Goal: Task Accomplishment & Management: Use online tool/utility

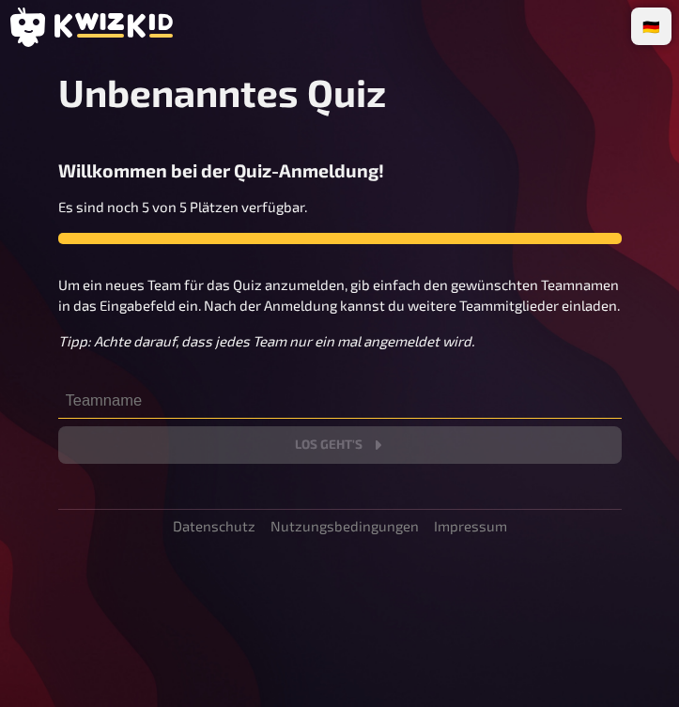
click at [533, 382] on input "text" at bounding box center [339, 400] width 563 height 38
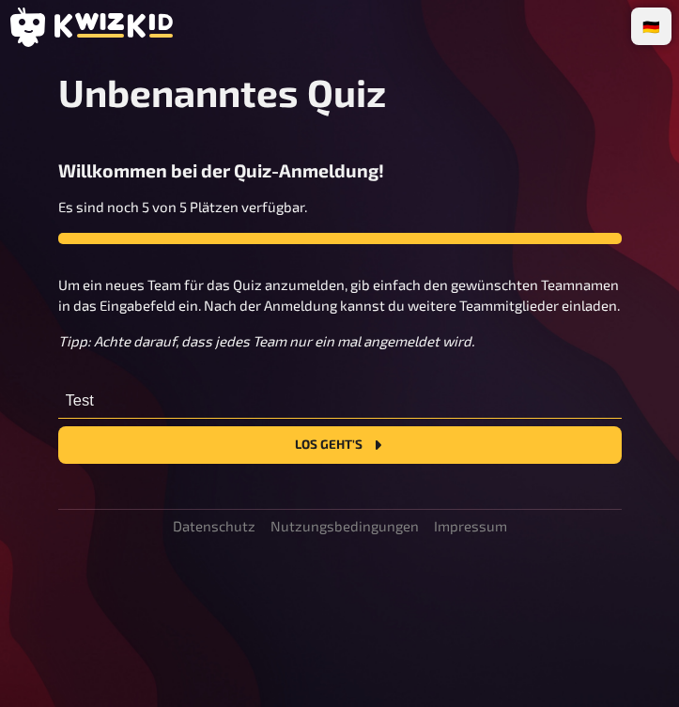
type input "Test"
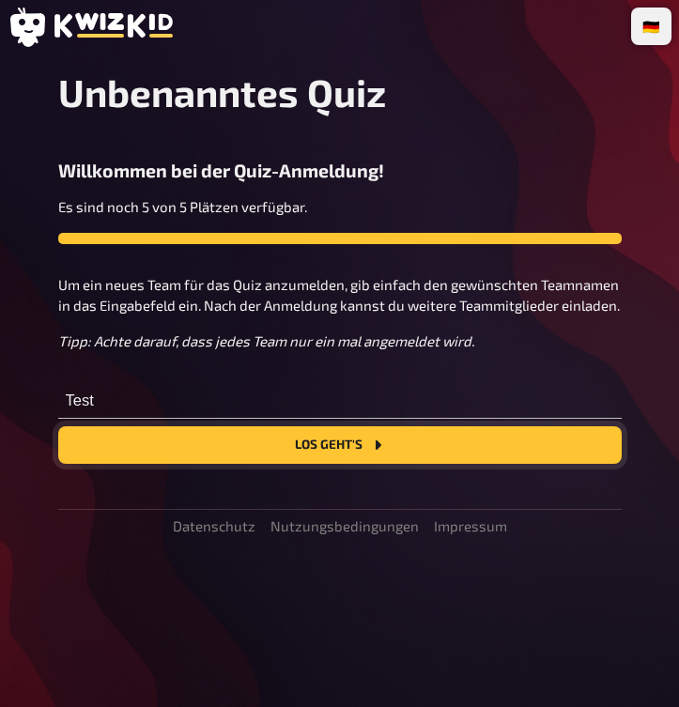
click at [542, 453] on button "Los geht's" at bounding box center [339, 445] width 563 height 38
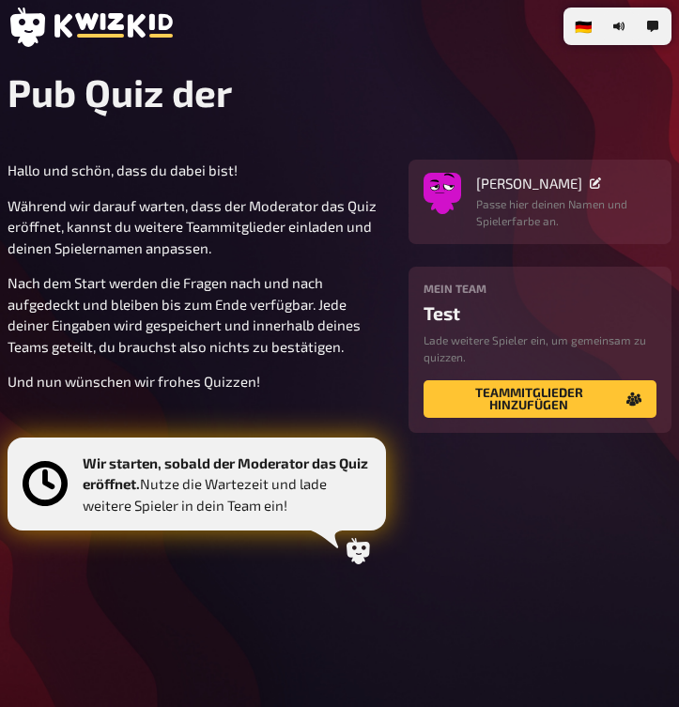
click at [359, 564] on icon at bounding box center [357, 551] width 23 height 26
click at [590, 182] on icon at bounding box center [595, 182] width 11 height 11
click at [322, 172] on p "Hallo und schön, dass du dabei bist!" at bounding box center [197, 171] width 378 height 22
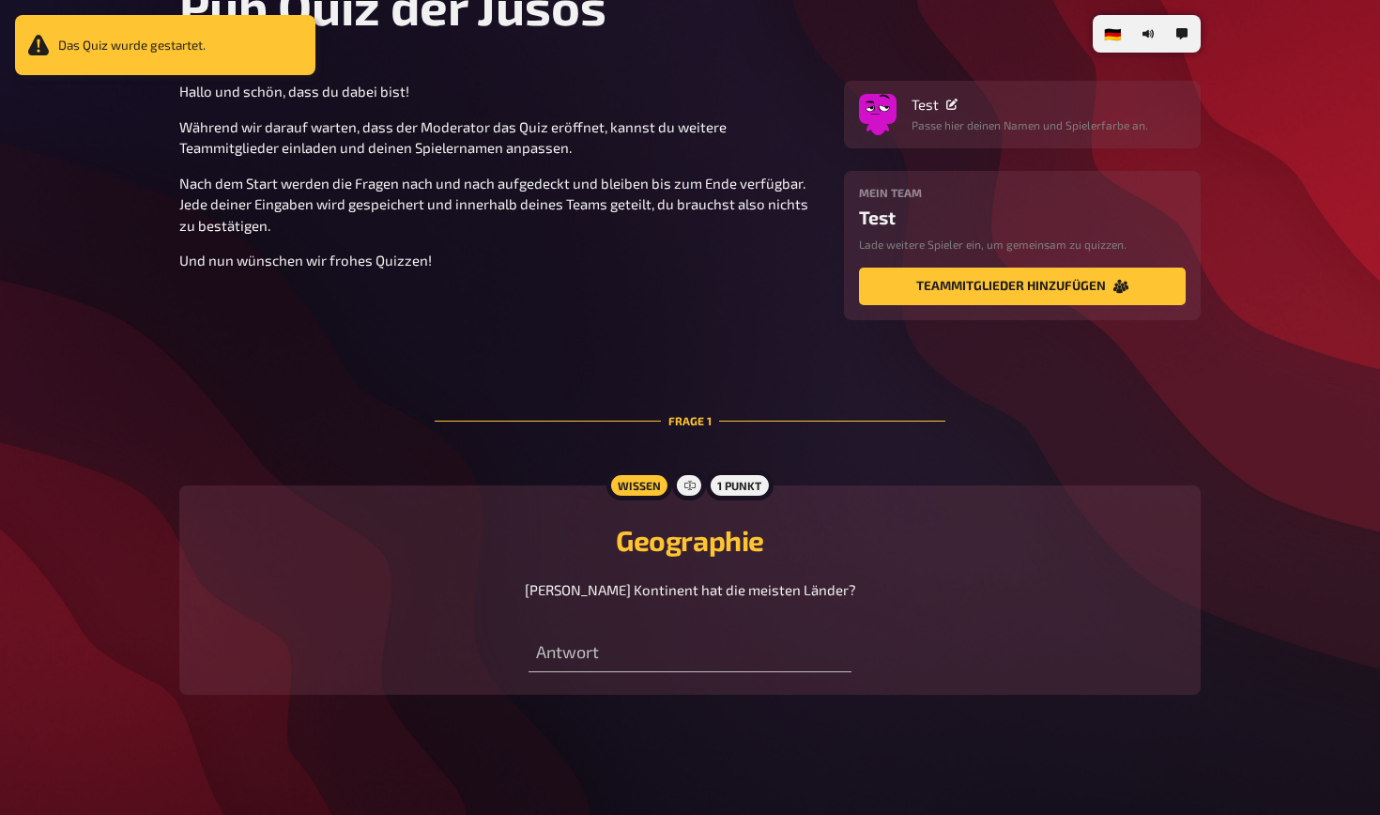
scroll to position [107, 0]
click at [678, 655] on input "text" at bounding box center [690, 655] width 322 height 38
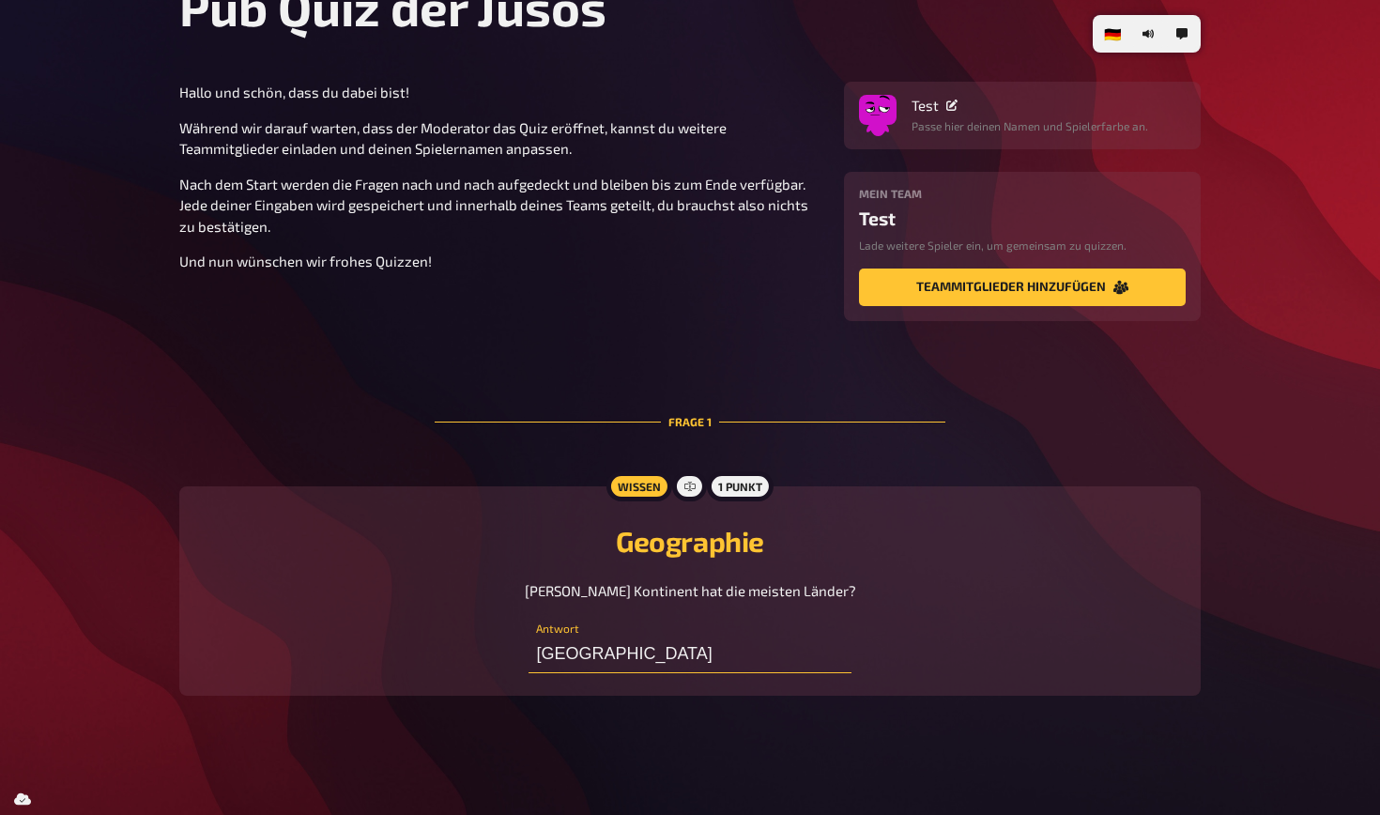
type input "[GEOGRAPHIC_DATA]"
click at [678, 483] on div "1 Punkt" at bounding box center [740, 486] width 67 height 30
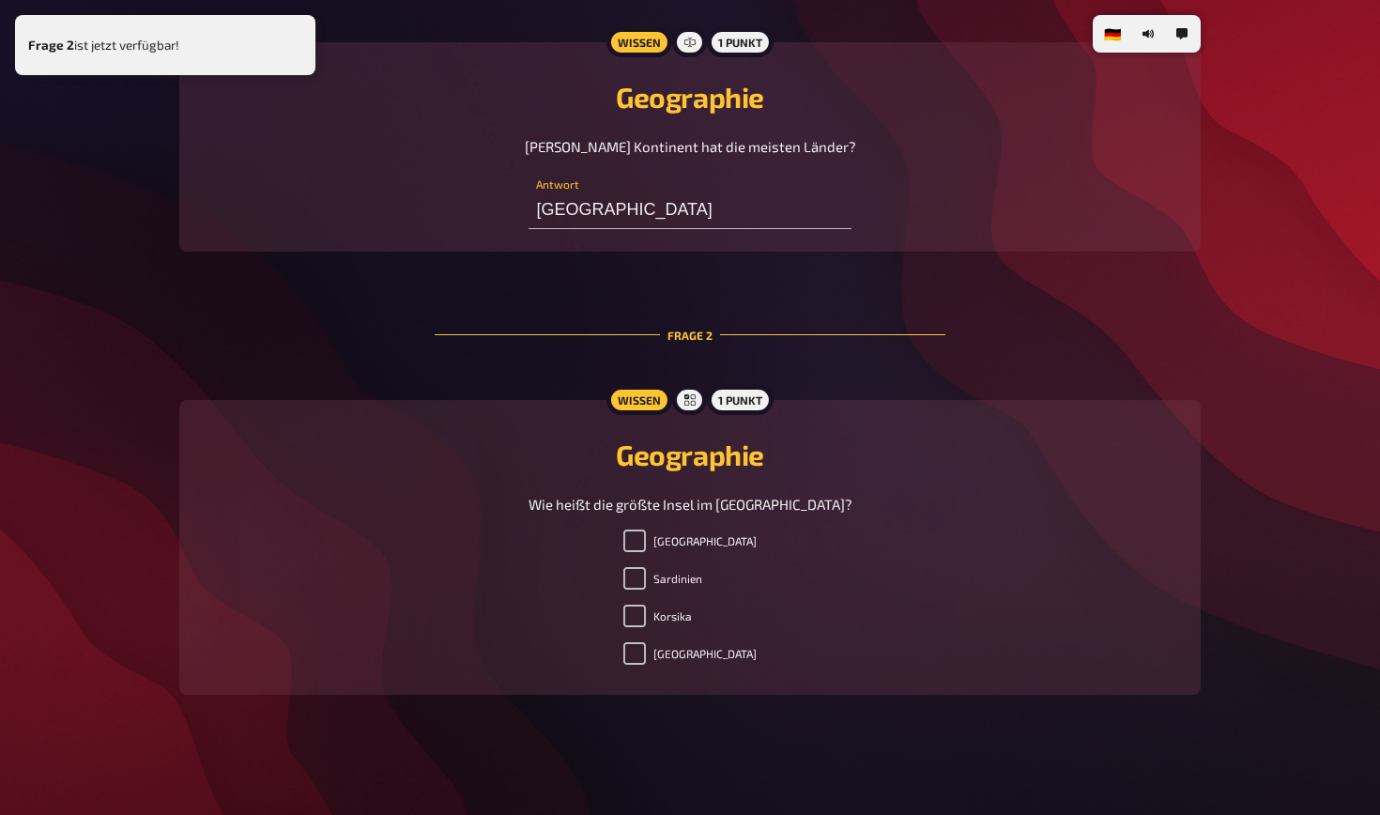
scroll to position [550, 0]
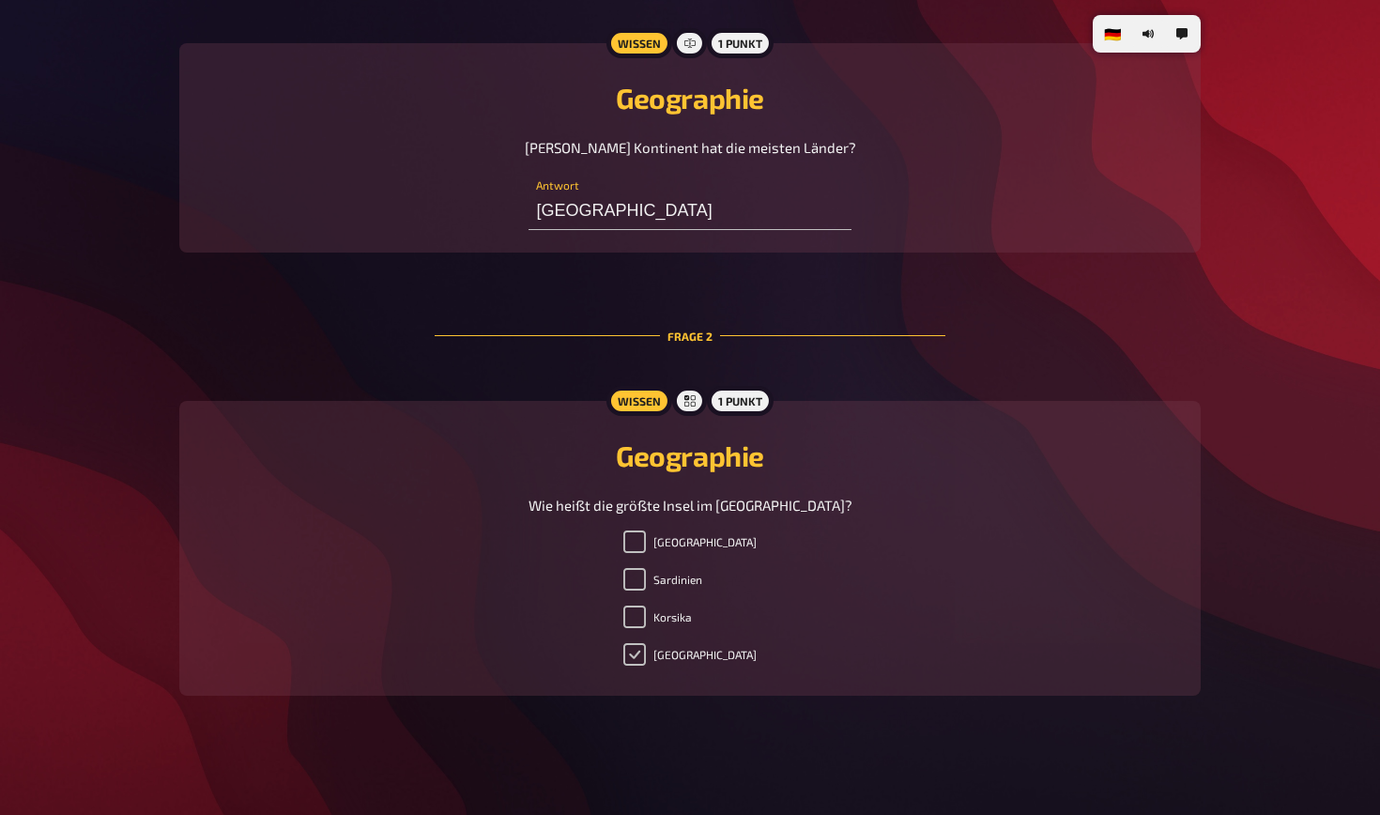
click at [646, 653] on input "[GEOGRAPHIC_DATA]" at bounding box center [634, 654] width 23 height 23
checkbox input "true"
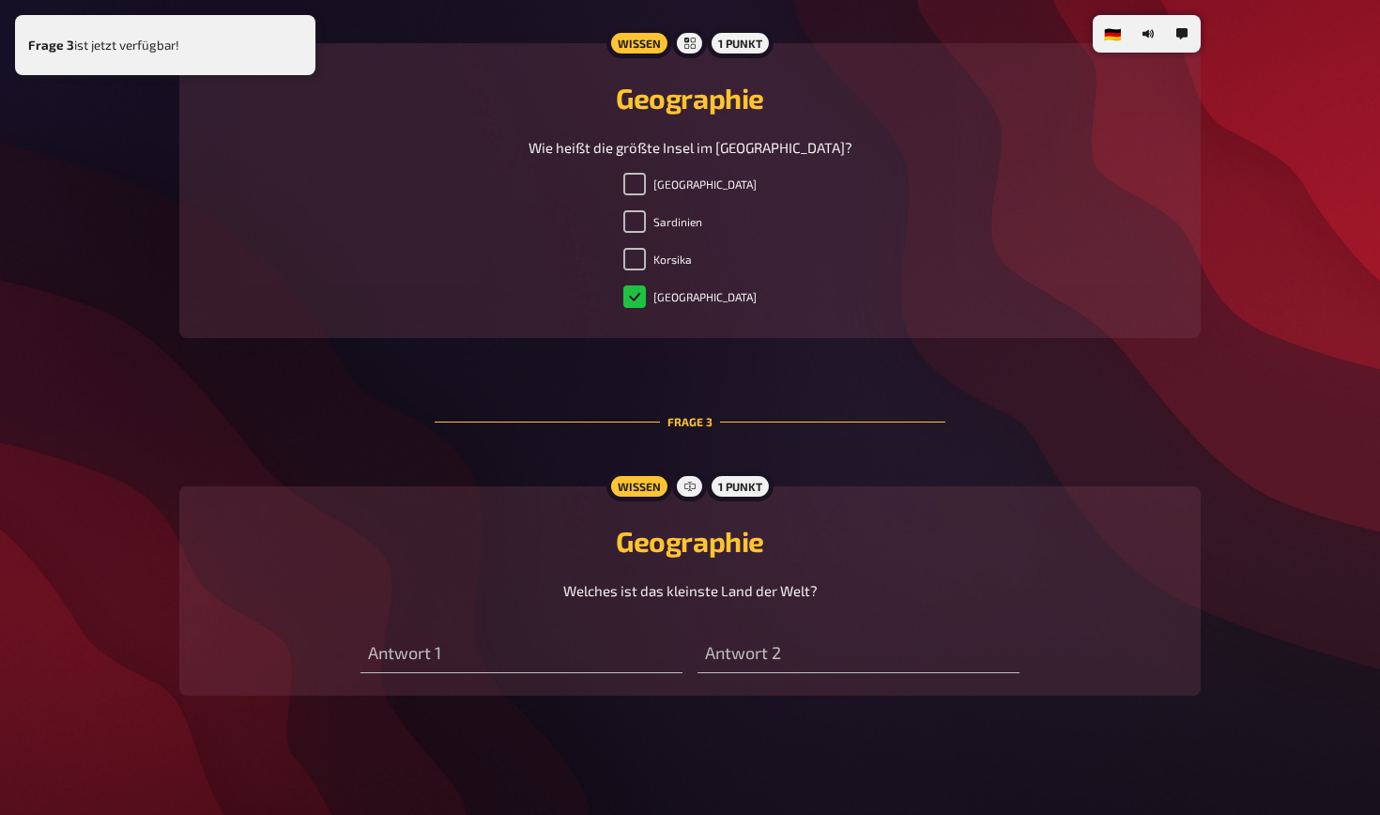
scroll to position [907, 0]
click at [579, 659] on input "text" at bounding box center [522, 656] width 322 height 38
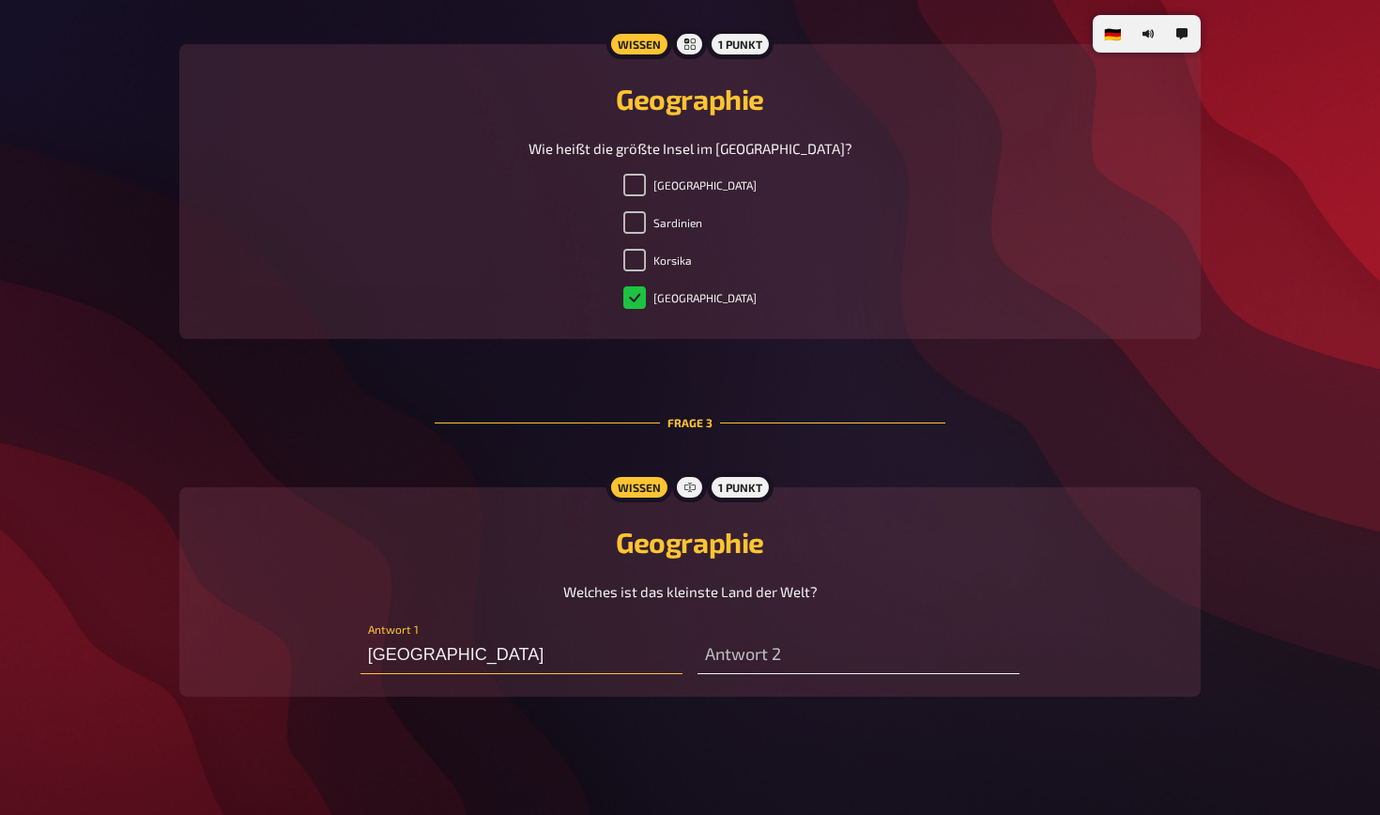
type input "[GEOGRAPHIC_DATA]"
click at [678, 655] on input "text" at bounding box center [859, 656] width 322 height 38
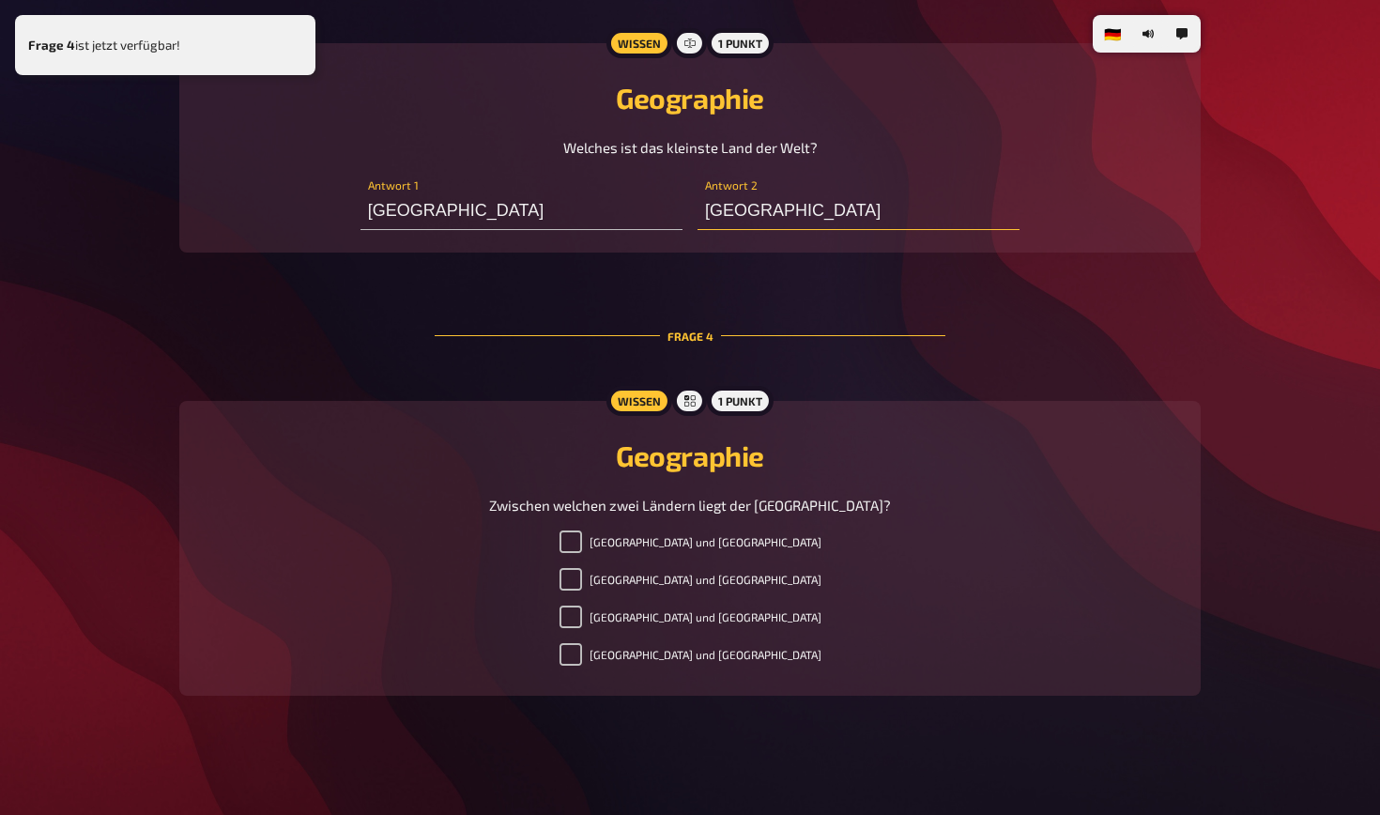
scroll to position [1350, 0]
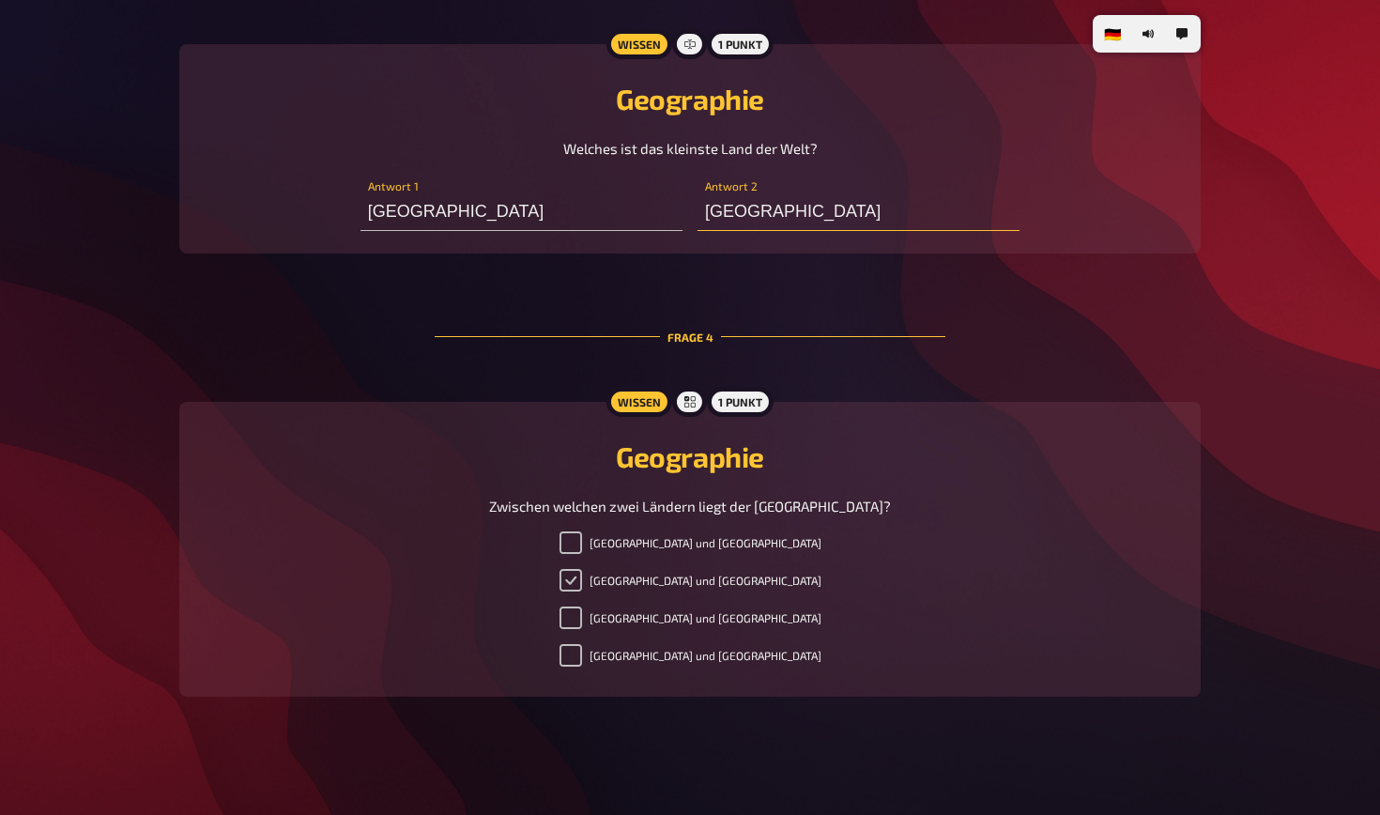
type input "[GEOGRAPHIC_DATA]"
click at [582, 574] on input "[GEOGRAPHIC_DATA] und [GEOGRAPHIC_DATA]" at bounding box center [571, 580] width 23 height 23
checkbox input "true"
click at [678, 555] on div "[GEOGRAPHIC_DATA] und [GEOGRAPHIC_DATA] [GEOGRAPHIC_DATA] und [GEOGRAPHIC_DATA]…" at bounding box center [690, 602] width 976 height 143
click at [678, 593] on div "[GEOGRAPHIC_DATA] und [GEOGRAPHIC_DATA] [GEOGRAPHIC_DATA] und [GEOGRAPHIC_DATA]…" at bounding box center [690, 602] width 976 height 143
